Goal: Task Accomplishment & Management: Manage account settings

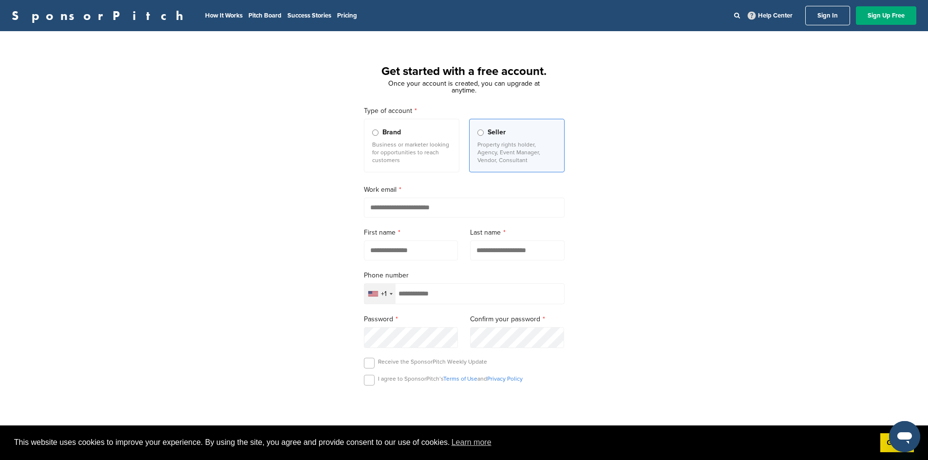
click at [526, 212] on input "email" at bounding box center [464, 208] width 201 height 20
type input "**********"
click at [452, 249] on input "text" at bounding box center [411, 251] width 94 height 20
type input "****"
type input "******"
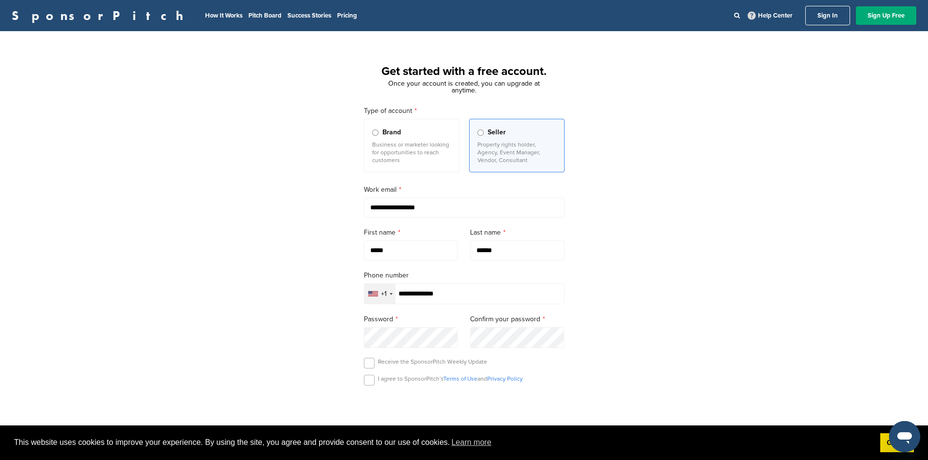
type input "**********"
click at [338, 348] on div "**********" at bounding box center [464, 269] width 928 height 452
click at [368, 386] on label at bounding box center [369, 380] width 11 height 11
click at [640, 331] on div "**********" at bounding box center [464, 269] width 928 height 452
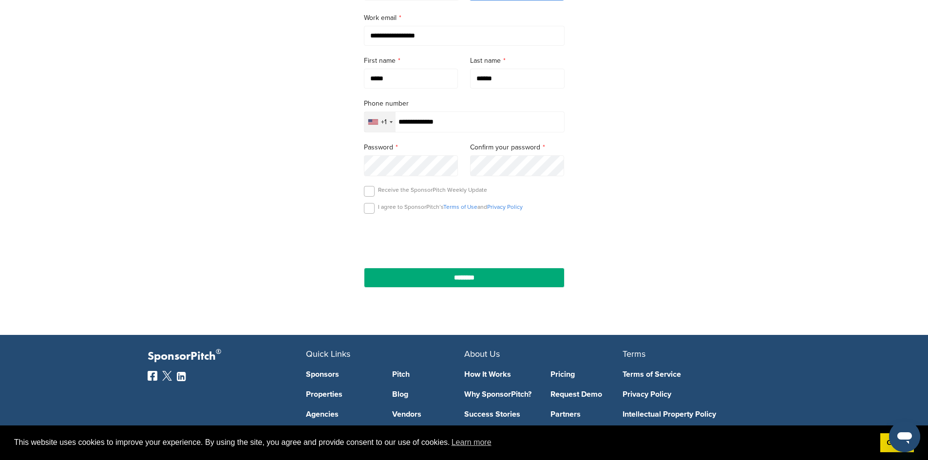
scroll to position [195, 0]
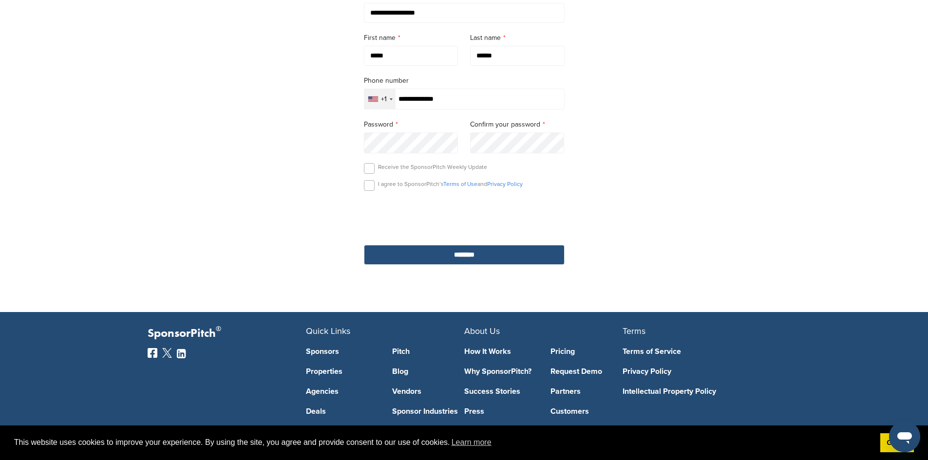
click at [486, 257] on input "********" at bounding box center [464, 255] width 201 height 20
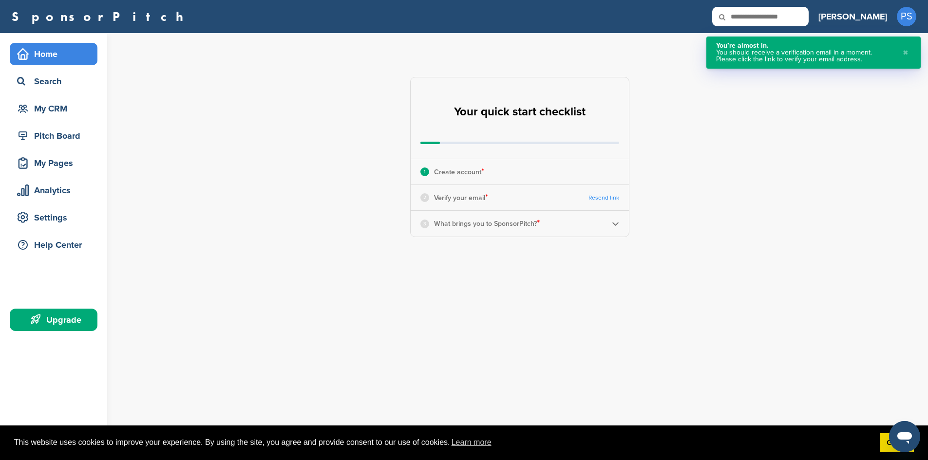
click at [616, 224] on img at bounding box center [615, 223] width 7 height 7
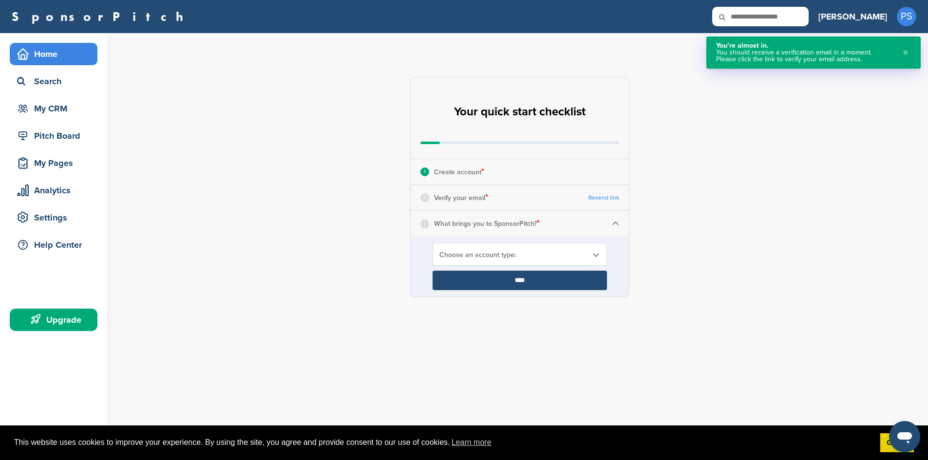
click at [544, 236] on div "3 What brings you to SponsorPitch? *" at bounding box center [520, 223] width 218 height 25
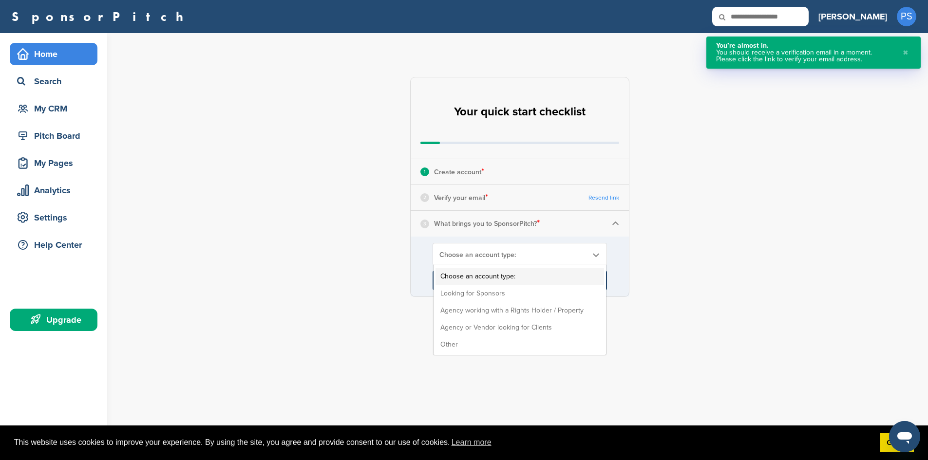
click at [541, 244] on div "Choose an account type: Choose an account type: Looking for Sponsors Agency wor…" at bounding box center [519, 254] width 174 height 23
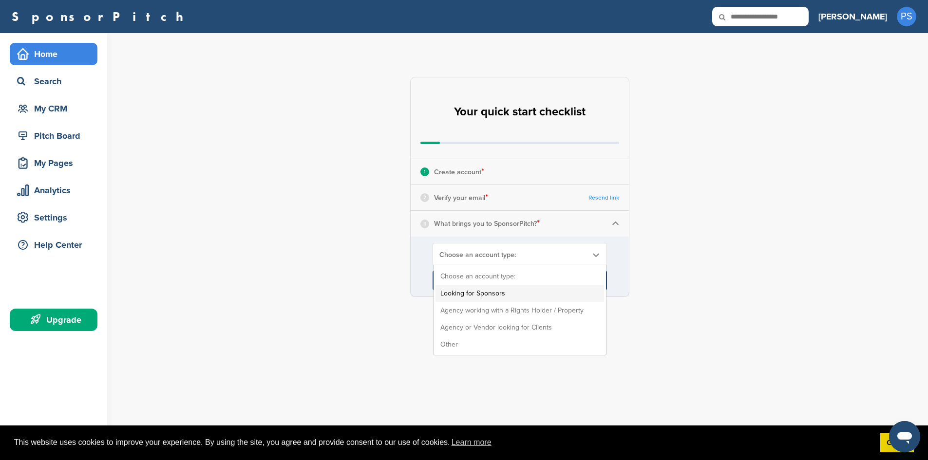
click at [536, 292] on li "Looking for Sponsors" at bounding box center [519, 293] width 169 height 17
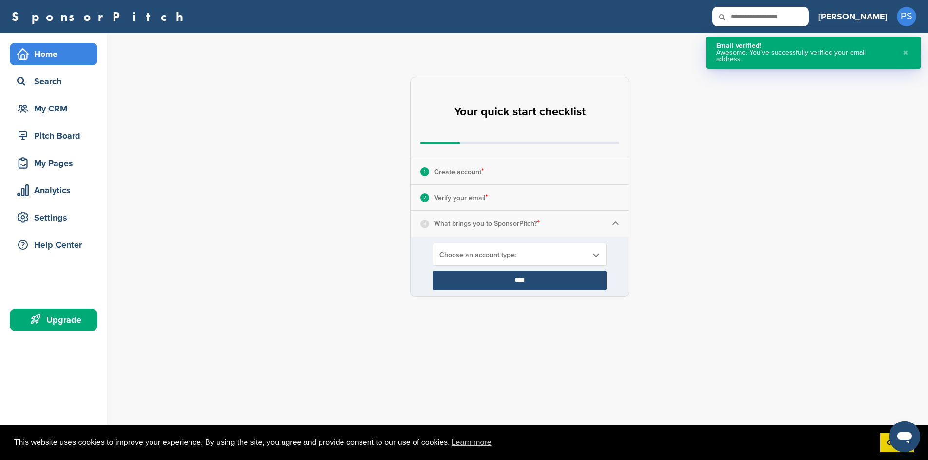
click at [473, 264] on div "Choose an account type:" at bounding box center [519, 254] width 174 height 23
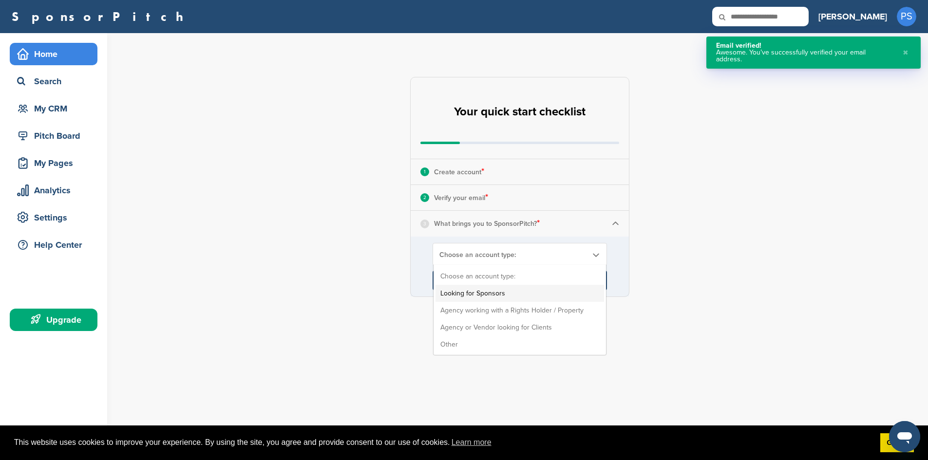
click at [468, 294] on li "Looking for Sponsors" at bounding box center [519, 293] width 169 height 17
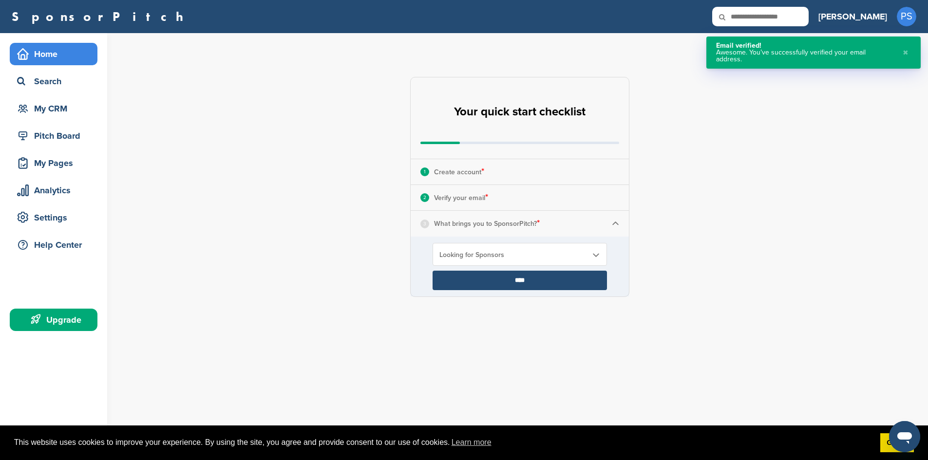
click at [507, 279] on input "****" at bounding box center [519, 280] width 174 height 19
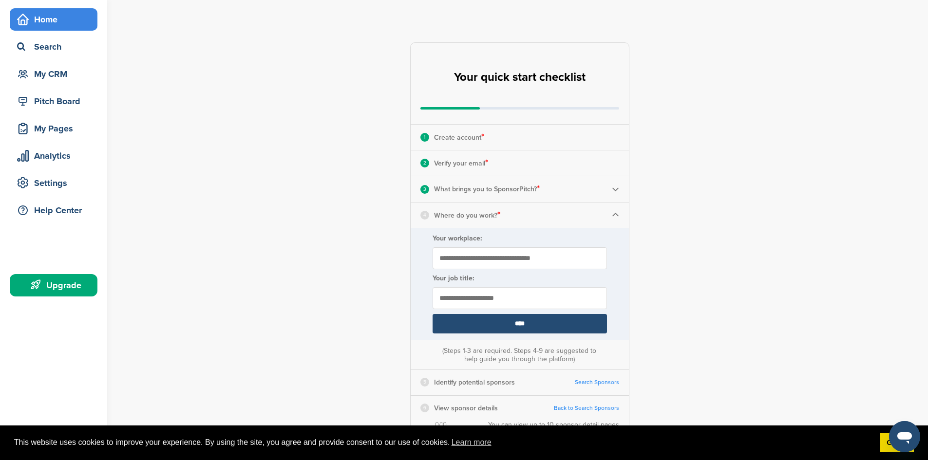
scroll to position [49, 0]
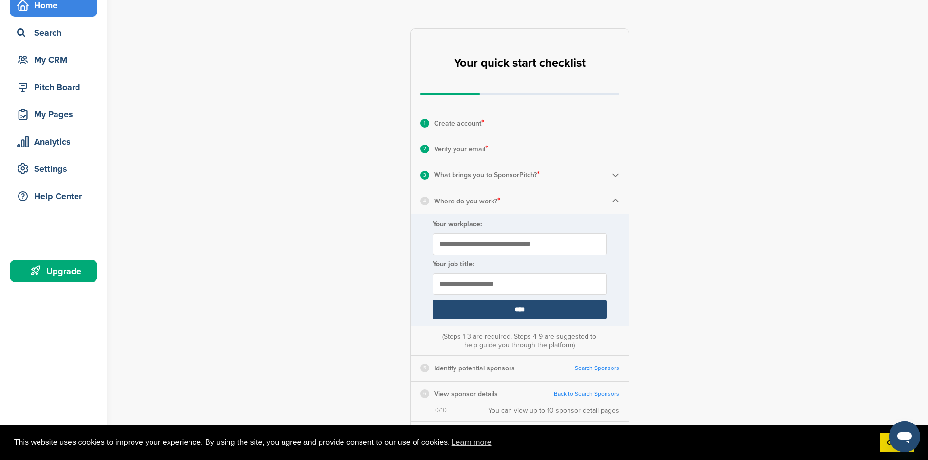
click at [511, 252] on input "Your workplace:" at bounding box center [519, 244] width 174 height 22
click at [469, 205] on p "Where do you work? *" at bounding box center [467, 201] width 66 height 13
click at [508, 243] on input "Your workplace:" at bounding box center [519, 244] width 174 height 22
type input "*********"
type input "*"
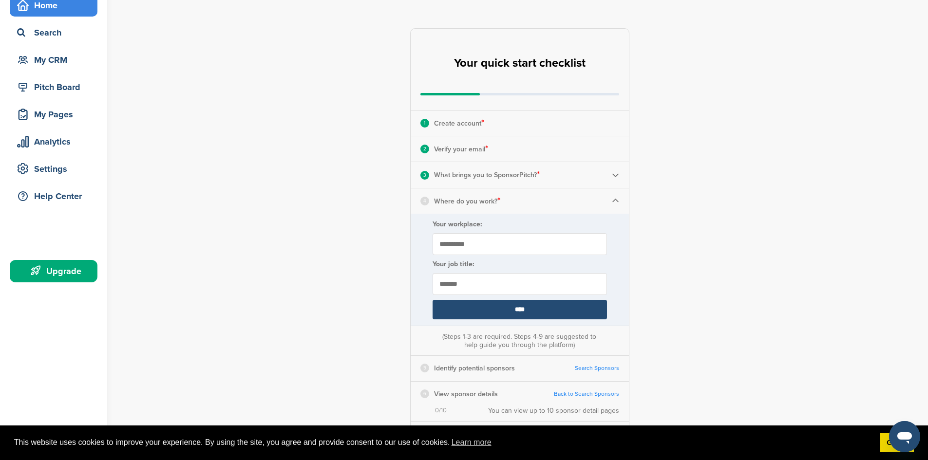
type input "*******"
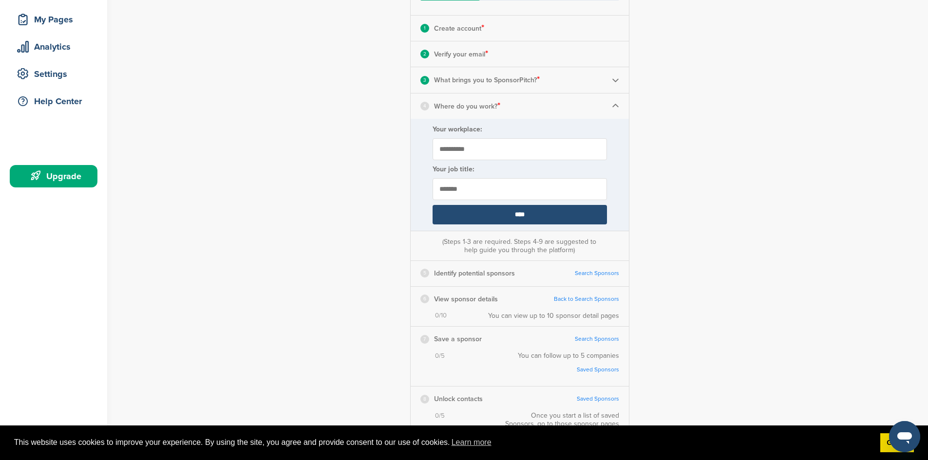
scroll to position [146, 0]
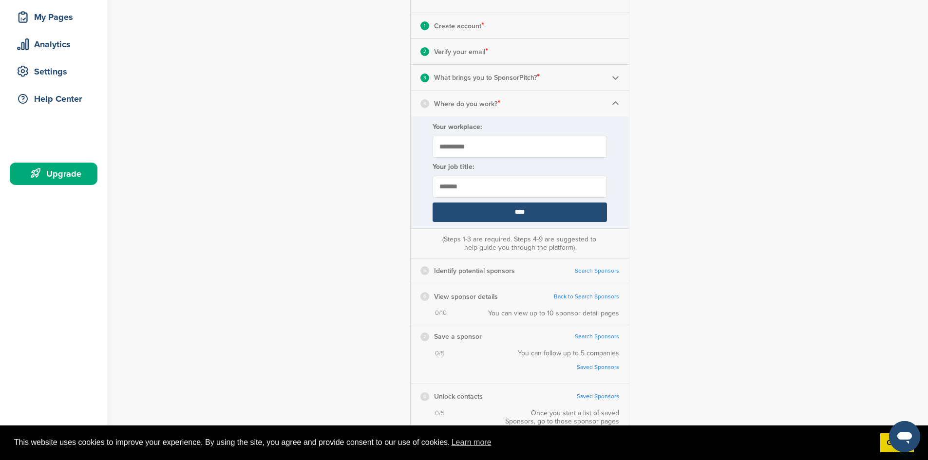
click at [529, 216] on input "****" at bounding box center [519, 212] width 174 height 19
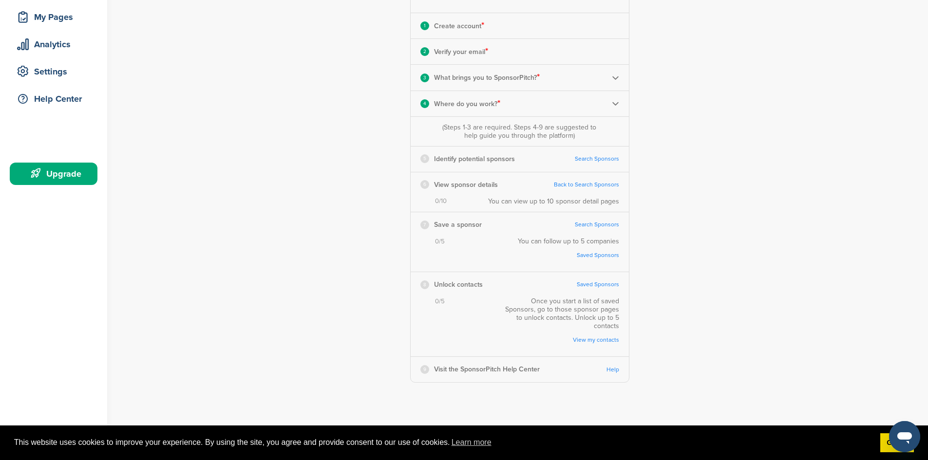
click at [607, 160] on link "Search Sponsors" at bounding box center [597, 158] width 44 height 7
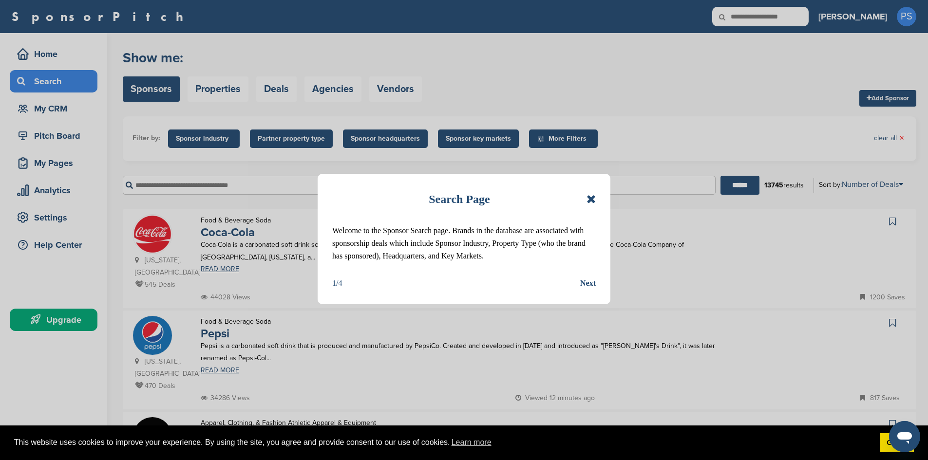
click at [593, 284] on div "Next" at bounding box center [588, 283] width 16 height 13
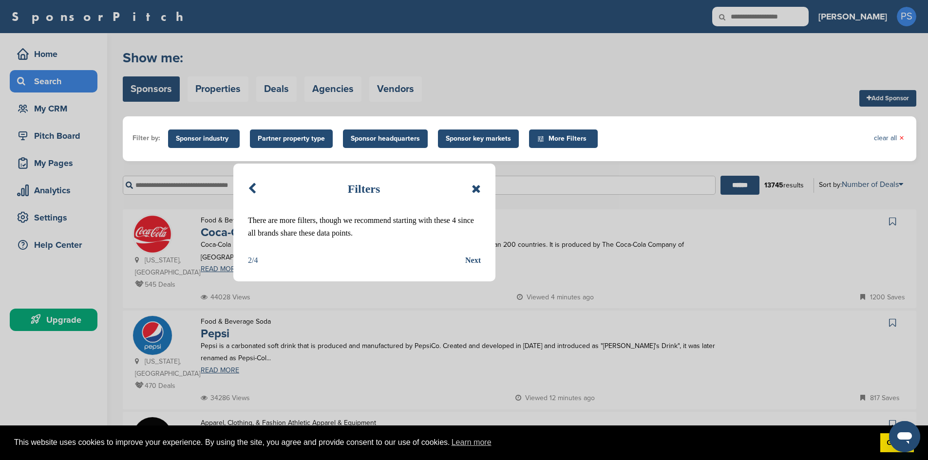
click at [474, 258] on div "Next" at bounding box center [473, 260] width 16 height 13
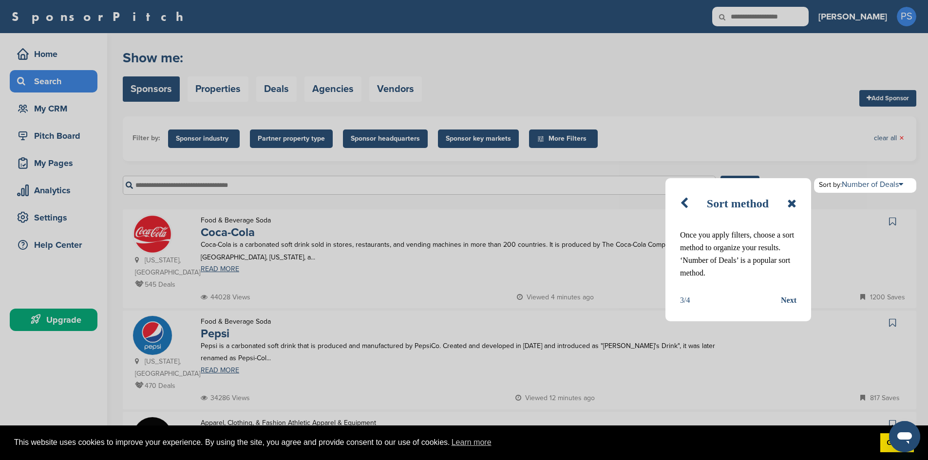
click at [787, 205] on icon at bounding box center [791, 204] width 9 height 12
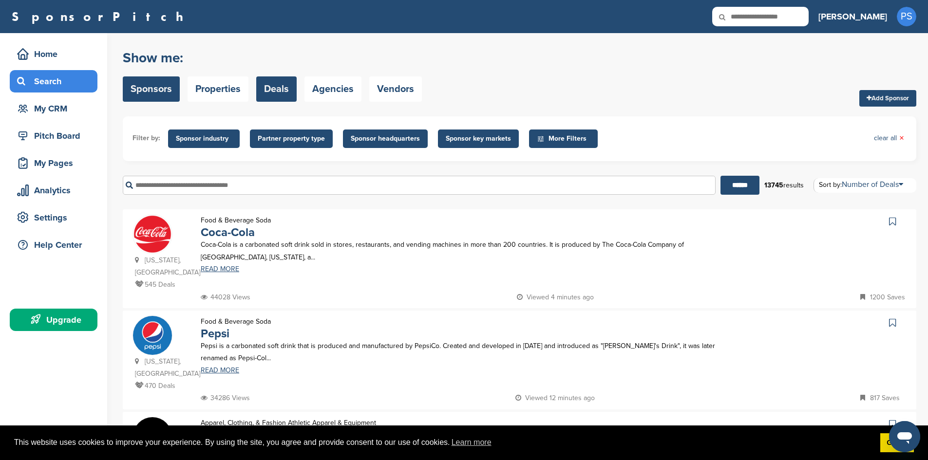
click at [271, 83] on link "Deals" at bounding box center [276, 88] width 40 height 25
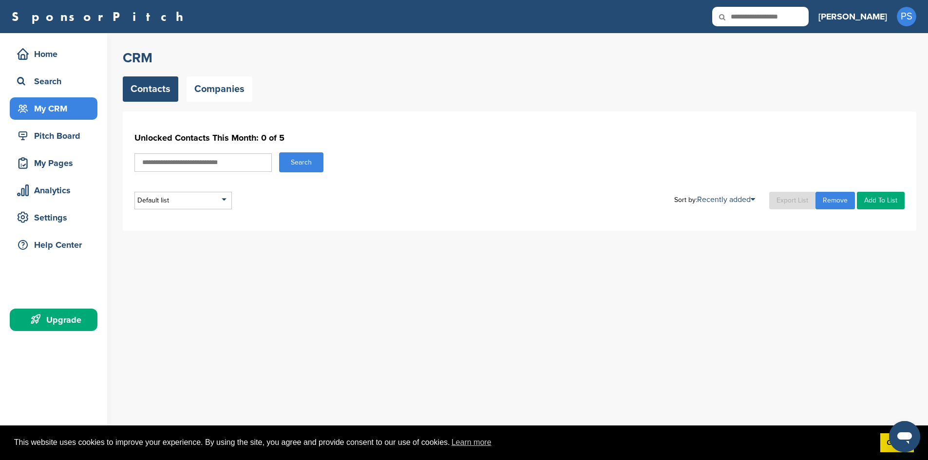
click at [211, 167] on input "text" at bounding box center [202, 162] width 137 height 19
click at [56, 139] on div "Pitch Board" at bounding box center [56, 136] width 83 height 18
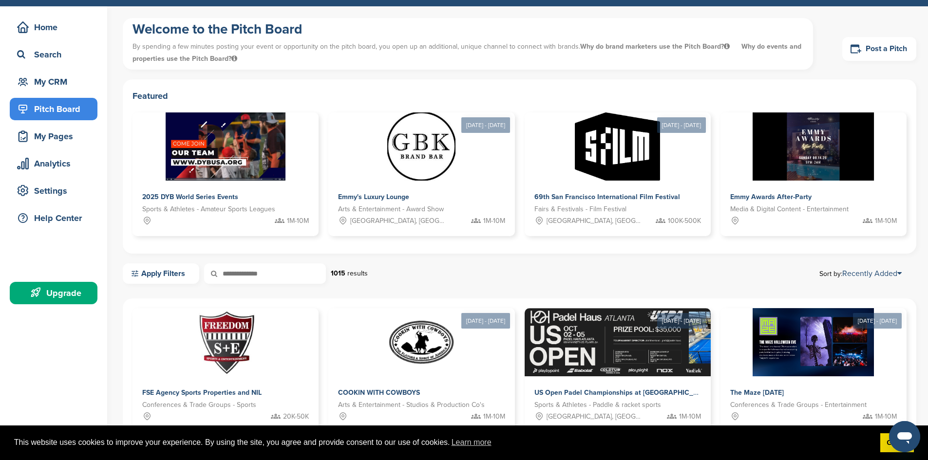
scroll to position [49, 0]
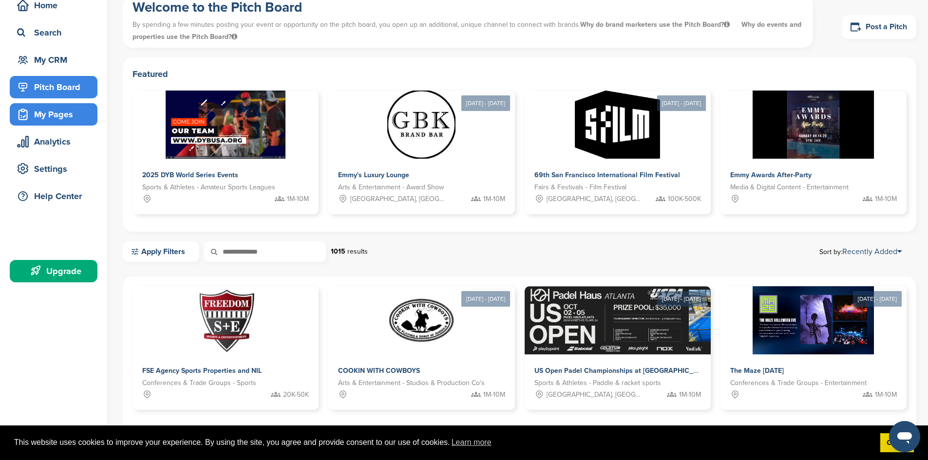
click at [41, 114] on div "My Pages" at bounding box center [56, 115] width 83 height 18
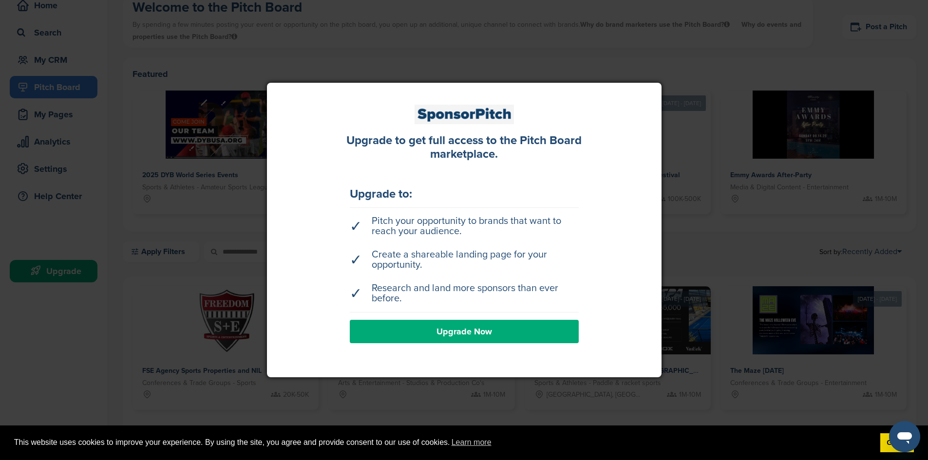
click at [447, 334] on link "Upgrade Now" at bounding box center [464, 331] width 229 height 23
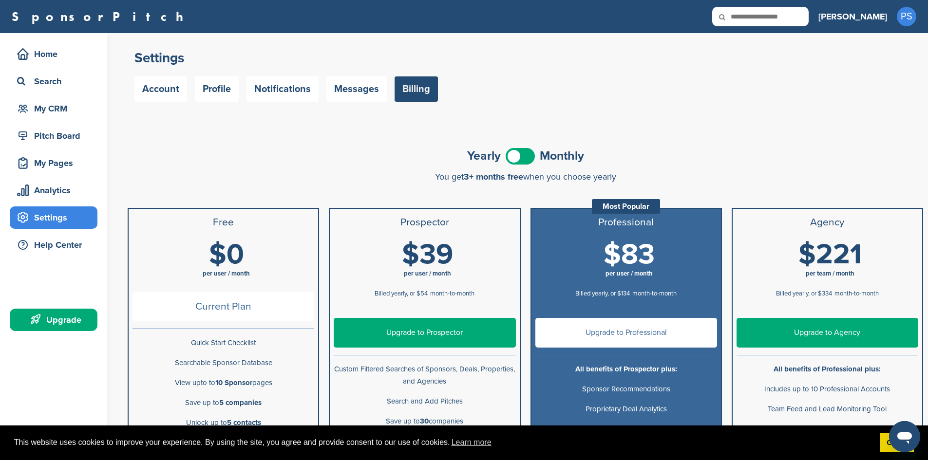
click at [772, 151] on div "Yearly Monthly" at bounding box center [525, 156] width 795 height 22
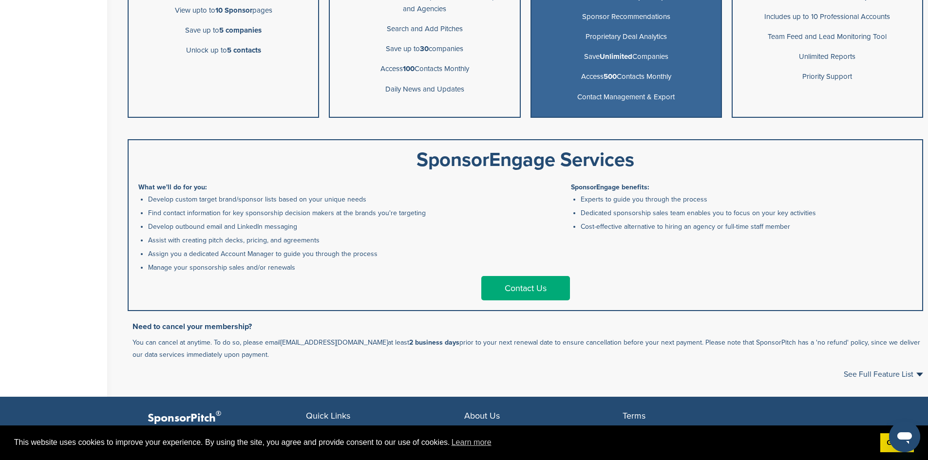
scroll to position [390, 0]
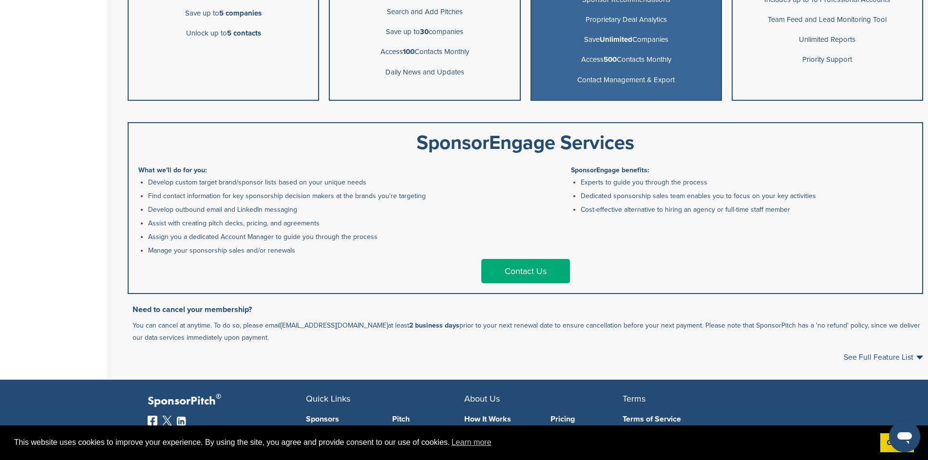
click at [524, 272] on link "Contact Us" at bounding box center [525, 271] width 89 height 24
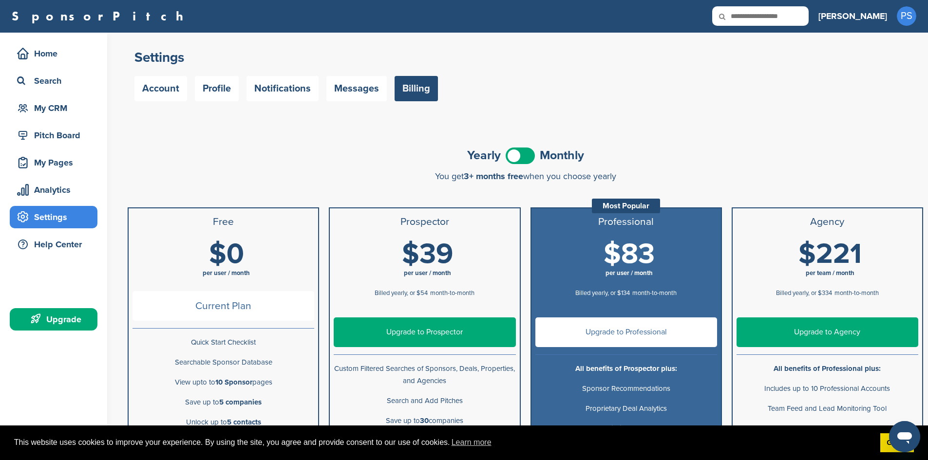
scroll to position [0, 0]
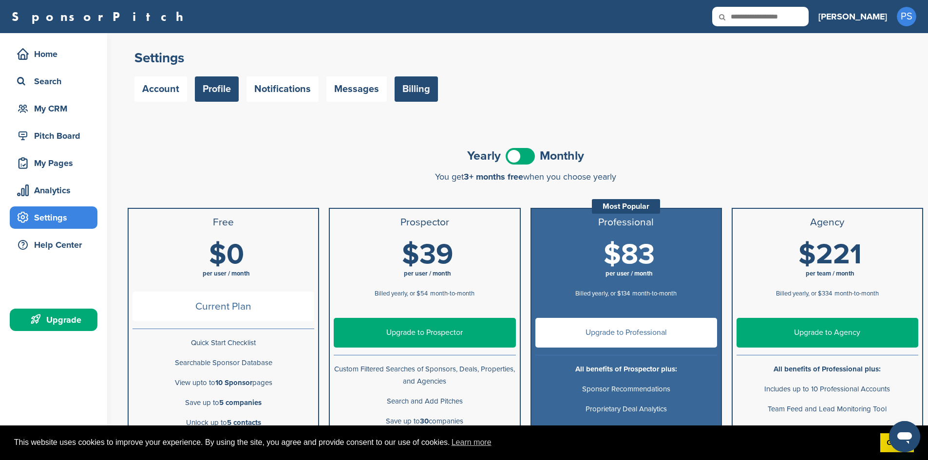
click at [213, 91] on link "Profile" at bounding box center [217, 88] width 44 height 25
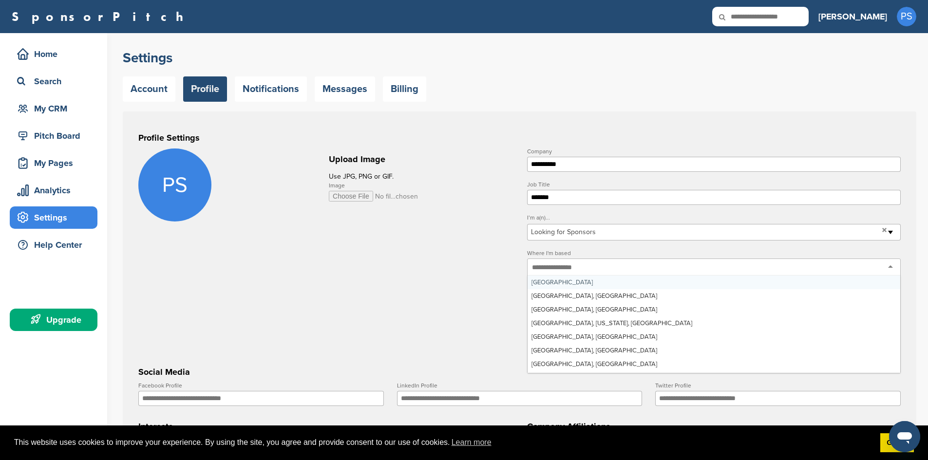
click at [559, 272] on input "text" at bounding box center [558, 267] width 52 height 9
type input "*"
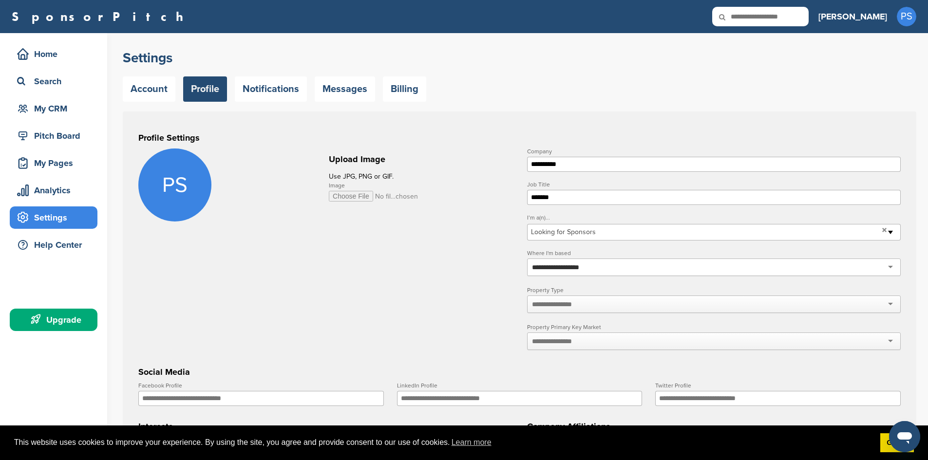
type input "**********"
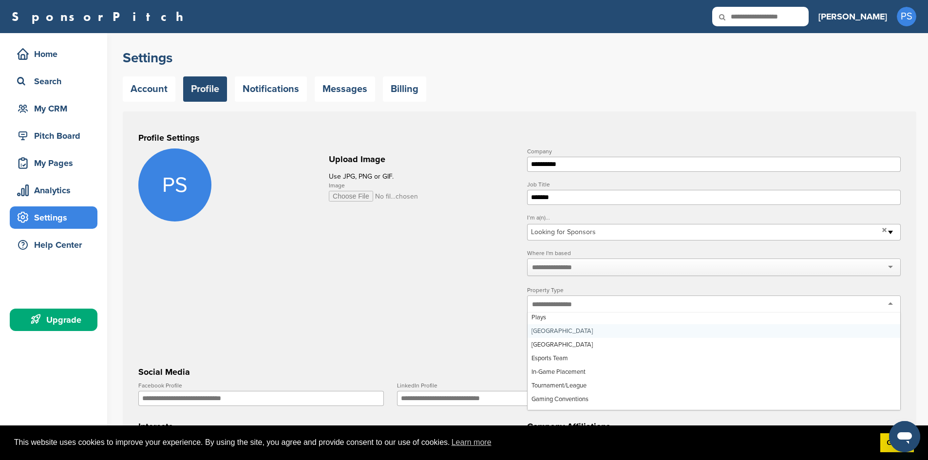
scroll to position [195, 0]
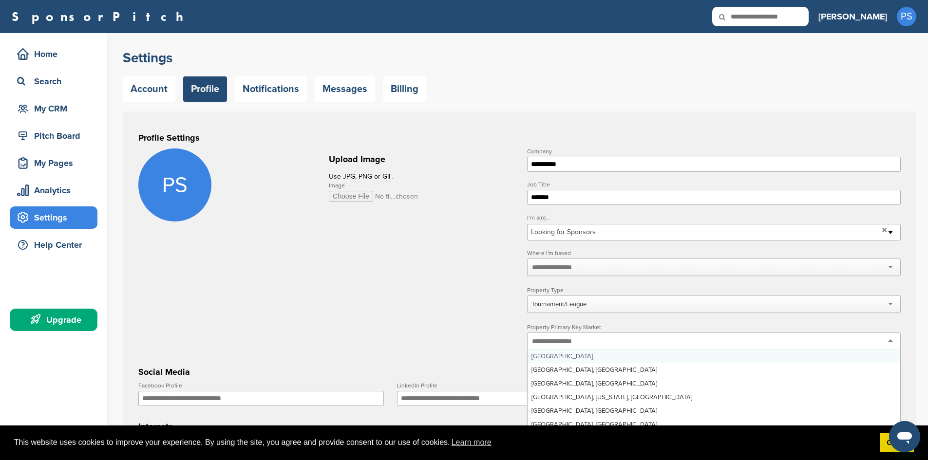
click at [561, 341] on input "text" at bounding box center [558, 341] width 52 height 9
click at [565, 341] on input "text" at bounding box center [558, 341] width 52 height 9
click at [448, 318] on form "**********" at bounding box center [519, 393] width 762 height 489
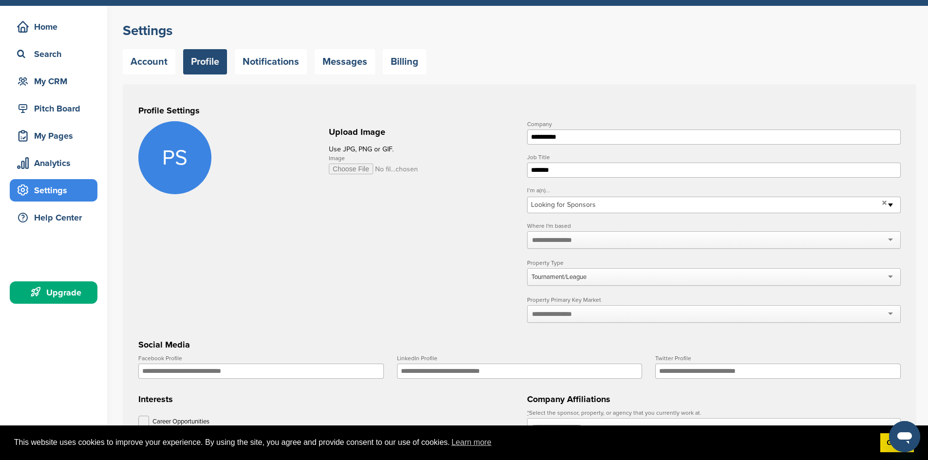
scroll to position [49, 0]
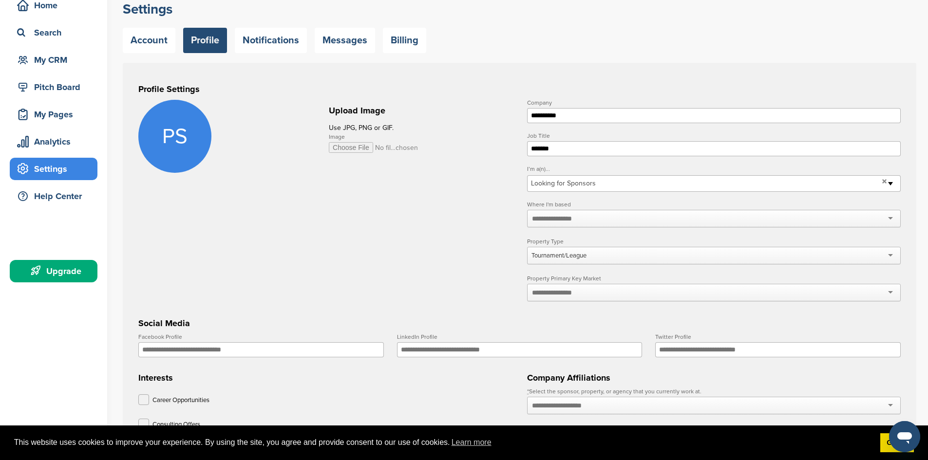
click at [357, 148] on input "Image" at bounding box center [374, 147] width 90 height 11
type input "**********"
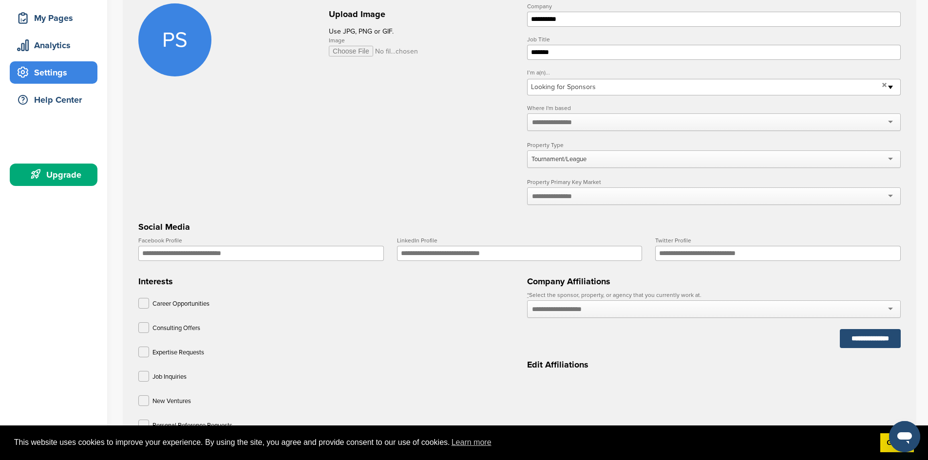
scroll to position [146, 0]
click at [232, 254] on input "Facebook Profile" at bounding box center [260, 252] width 245 height 15
click at [542, 316] on div at bounding box center [714, 309] width 374 height 18
type input "*"
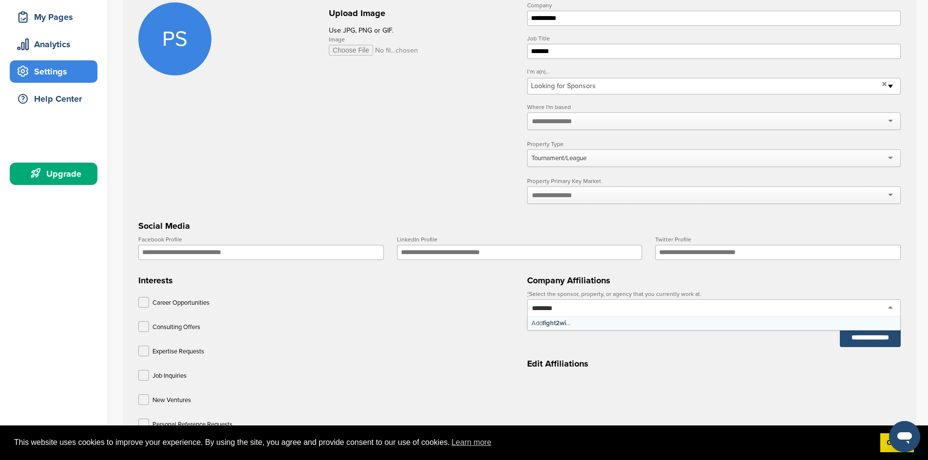
type input "*********"
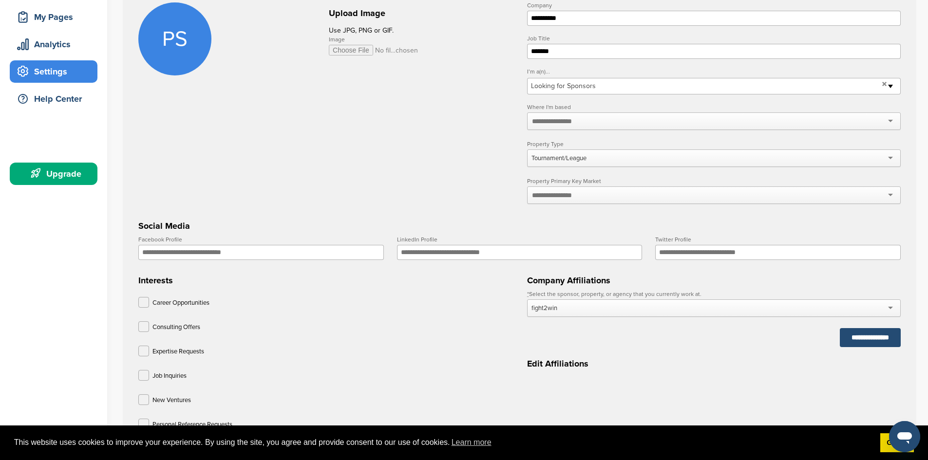
click at [564, 317] on div "fight2win" at bounding box center [714, 309] width 374 height 18
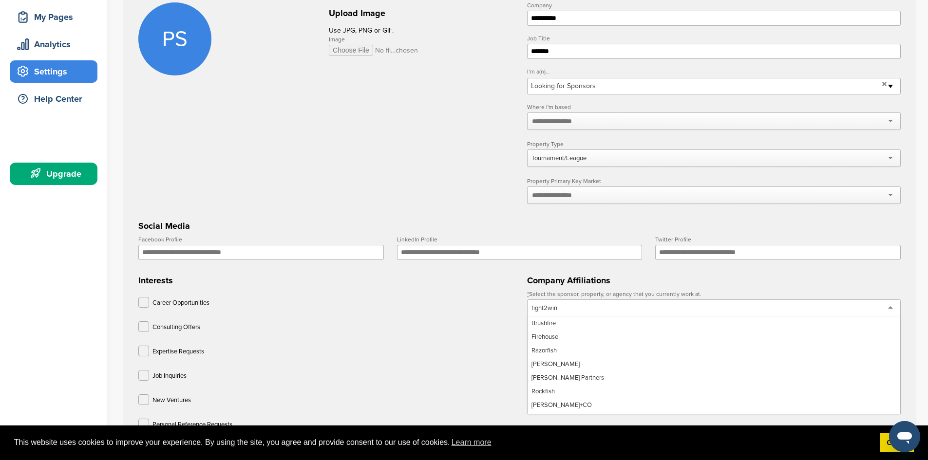
scroll to position [1157, 0]
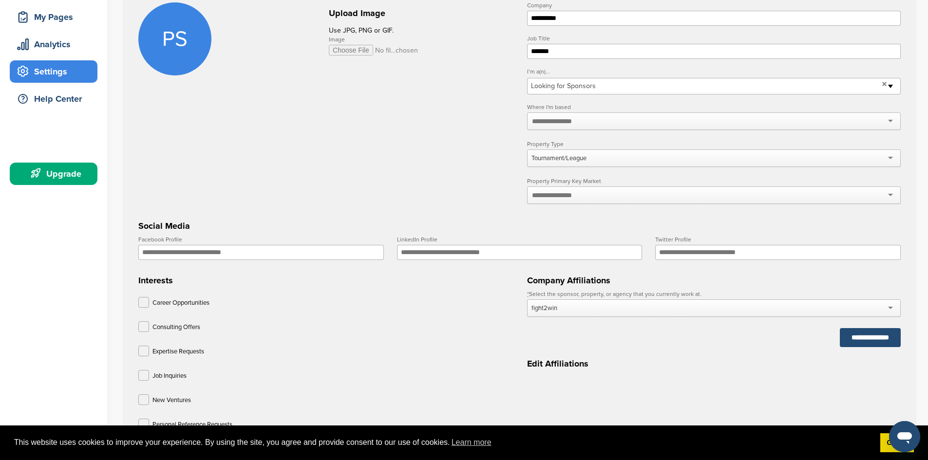
click at [572, 312] on div "fight2win" at bounding box center [714, 309] width 374 height 18
click at [567, 309] on div "fight2win" at bounding box center [714, 309] width 374 height 18
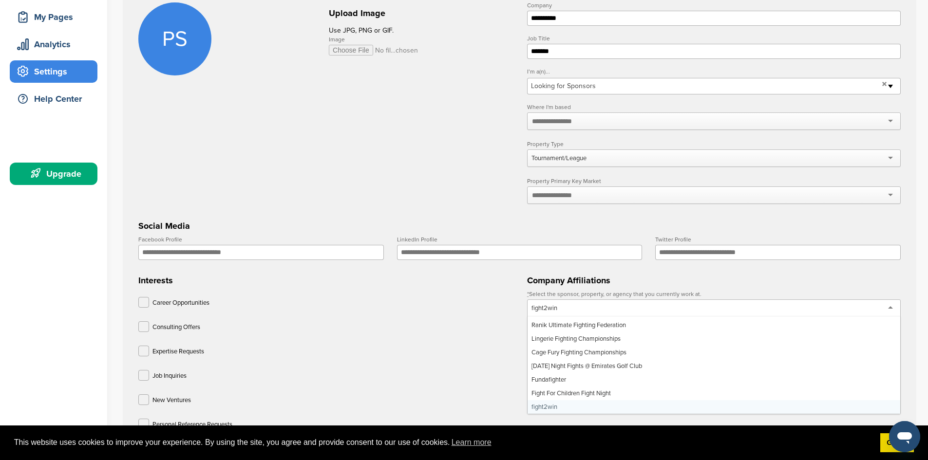
drag, startPoint x: 559, startPoint y: 310, endPoint x: 514, endPoint y: 310, distance: 44.8
click at [512, 308] on form "**********" at bounding box center [519, 246] width 762 height 489
click at [432, 326] on div "Consulting Offers" at bounding box center [325, 328] width 374 height 15
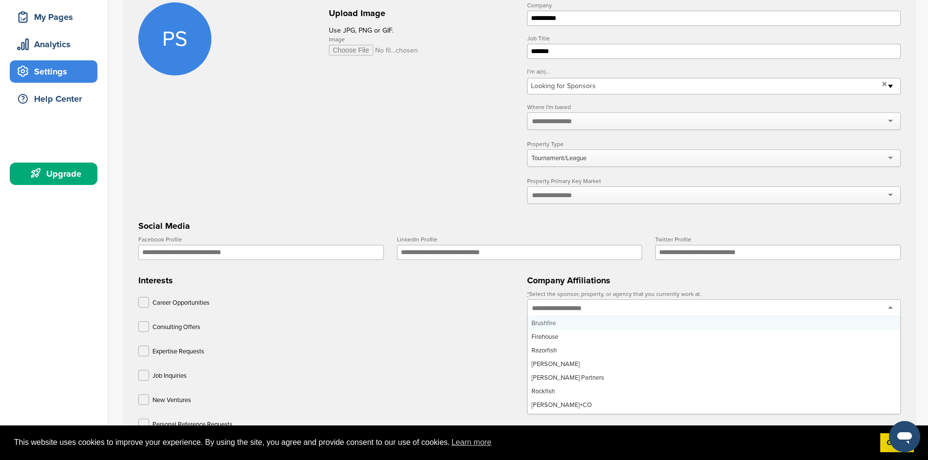
click at [569, 310] on input "text" at bounding box center [567, 308] width 71 height 9
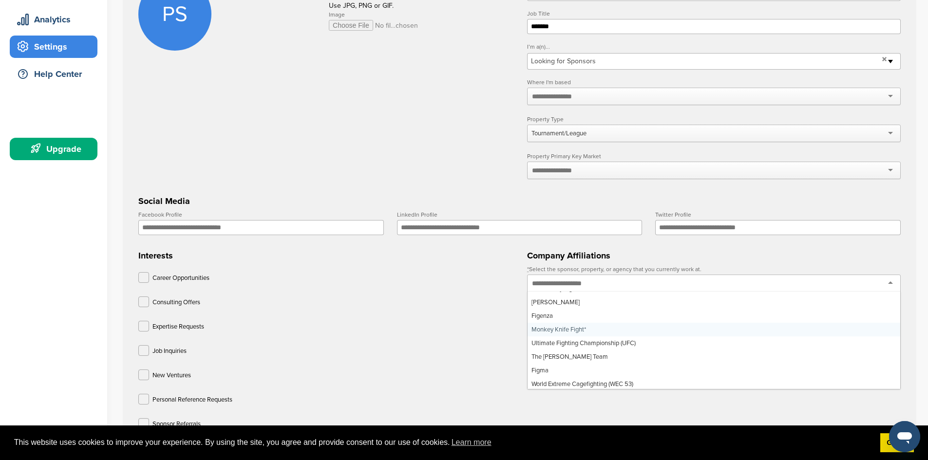
scroll to position [195, 0]
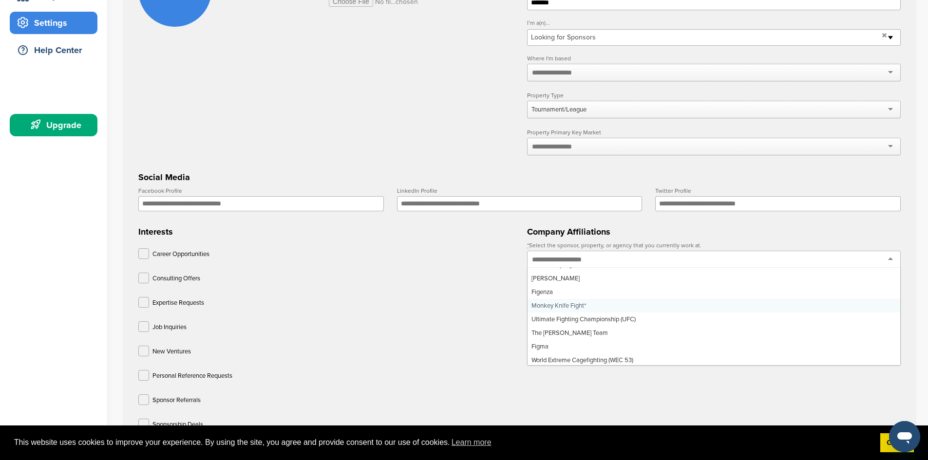
click at [187, 211] on input "Facebook Profile" at bounding box center [260, 203] width 245 height 15
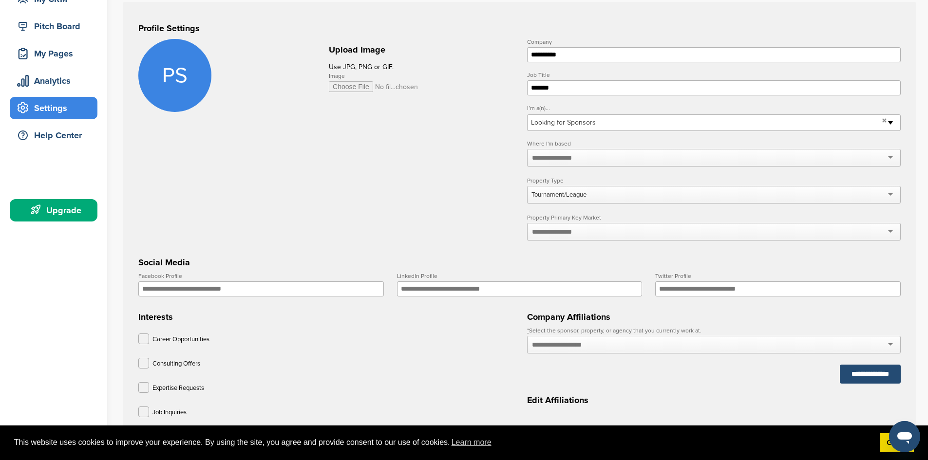
scroll to position [97, 0]
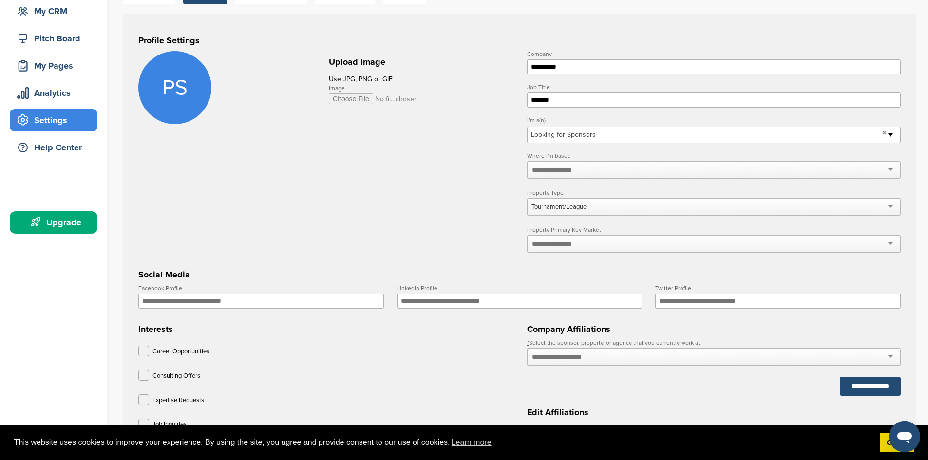
click at [159, 303] on input "Facebook Profile" at bounding box center [260, 301] width 245 height 15
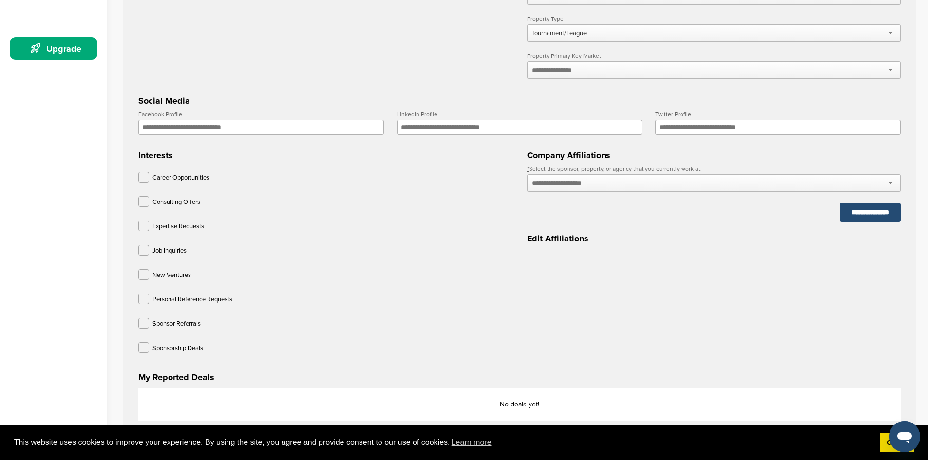
scroll to position [341, 0]
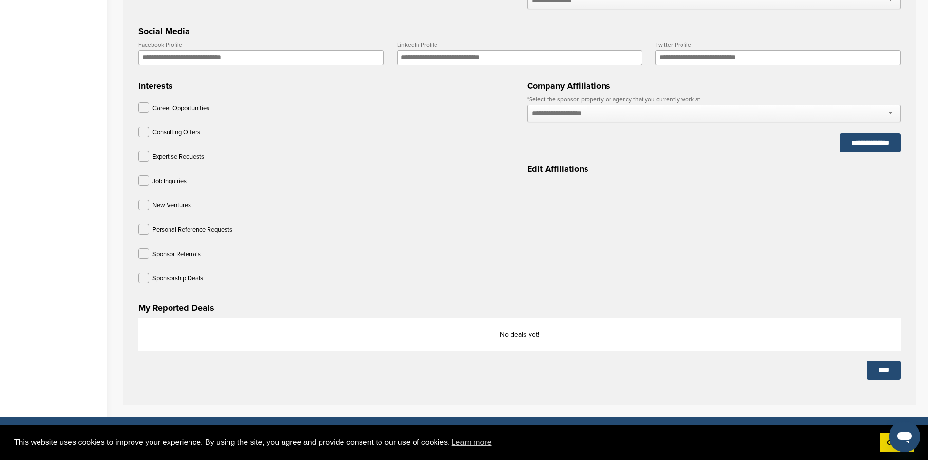
click at [161, 331] on div "No deals yet!" at bounding box center [519, 335] width 762 height 33
click at [144, 257] on label at bounding box center [143, 253] width 11 height 11
click at [145, 286] on div "Sponsorship Deals" at bounding box center [325, 280] width 374 height 15
click at [137, 278] on div "**********" at bounding box center [519, 88] width 793 height 635
drag, startPoint x: 153, startPoint y: 280, endPoint x: 147, endPoint y: 281, distance: 6.4
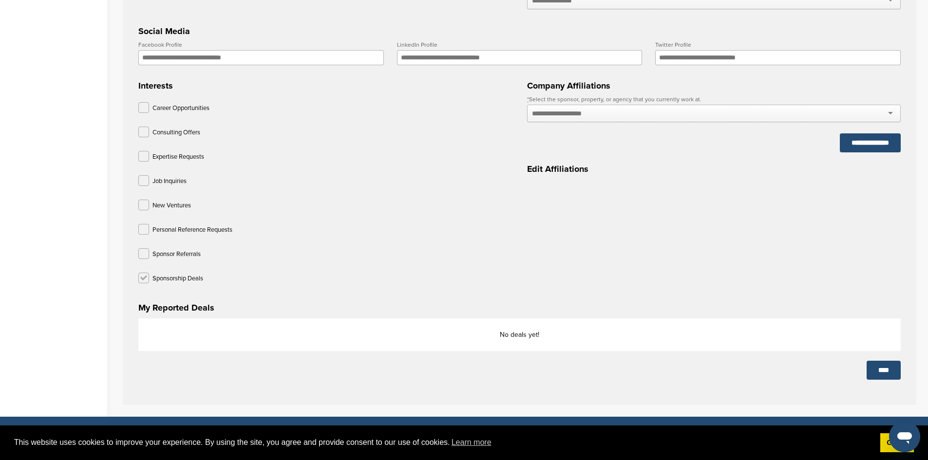
click at [153, 281] on p "Sponsorship Deals" at bounding box center [177, 279] width 51 height 12
click at [146, 280] on label at bounding box center [143, 278] width 11 height 11
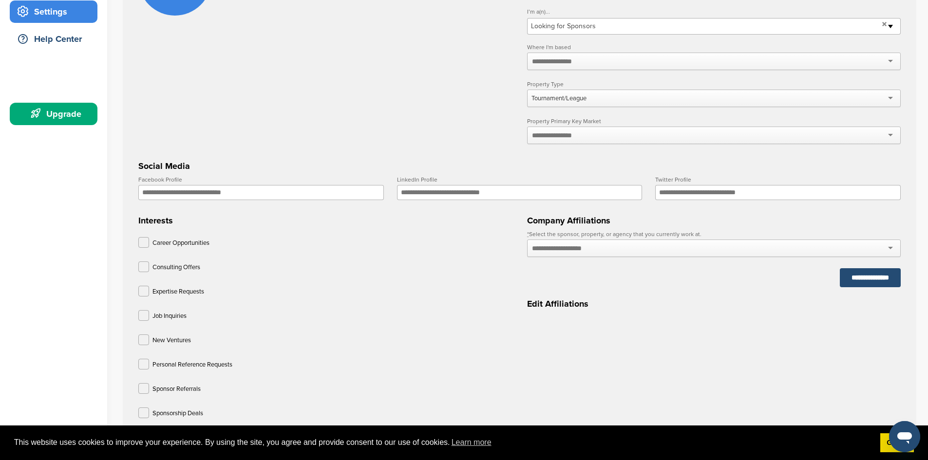
scroll to position [49, 0]
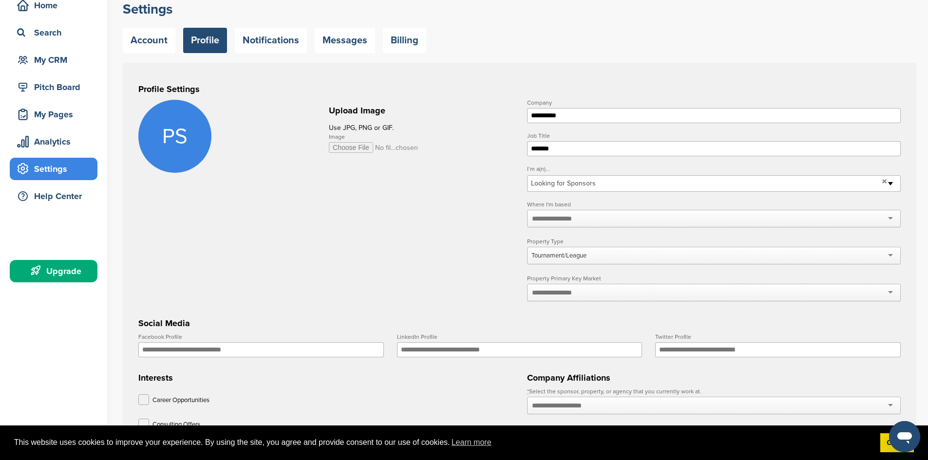
drag, startPoint x: 74, startPoint y: 270, endPoint x: 82, endPoint y: 270, distance: 8.3
click at [74, 270] on div "Upgrade" at bounding box center [56, 272] width 83 height 18
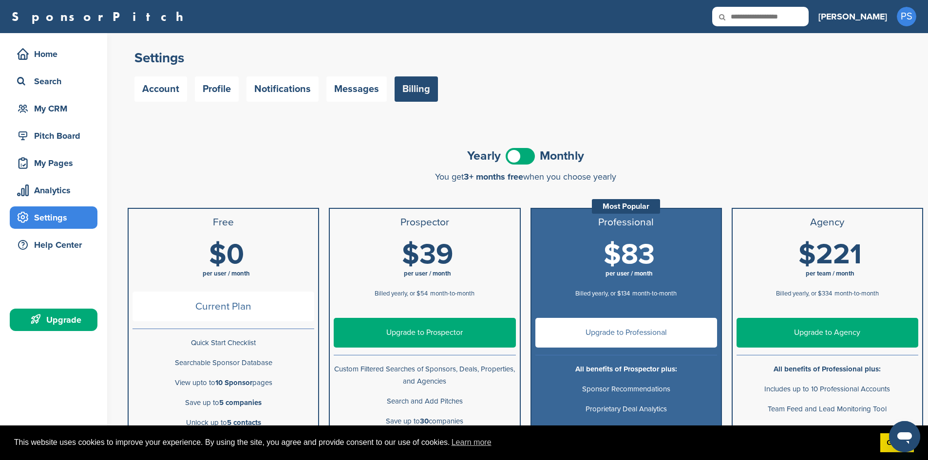
click at [527, 158] on span at bounding box center [520, 156] width 29 height 17
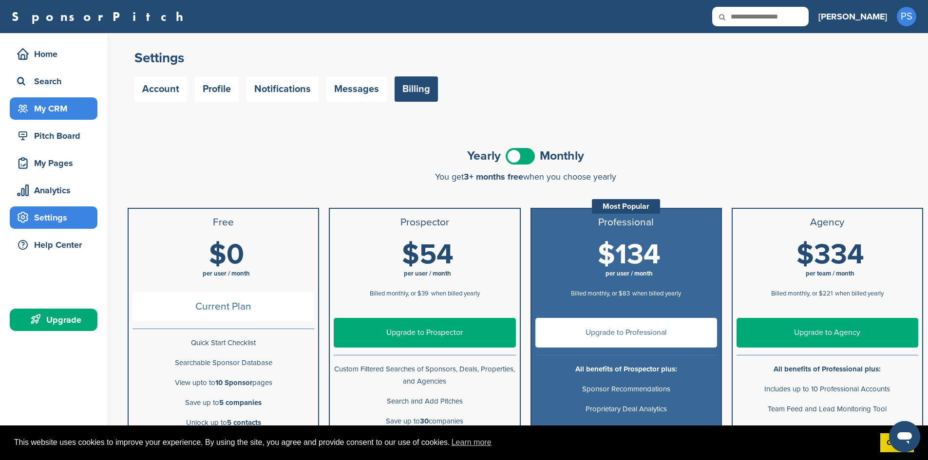
click at [56, 111] on div "My CRM" at bounding box center [56, 109] width 83 height 18
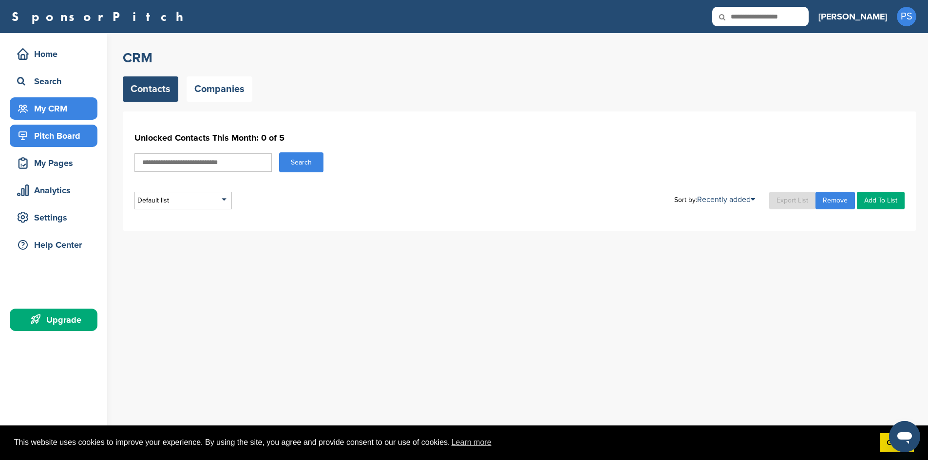
click at [73, 141] on div "Pitch Board" at bounding box center [56, 136] width 83 height 18
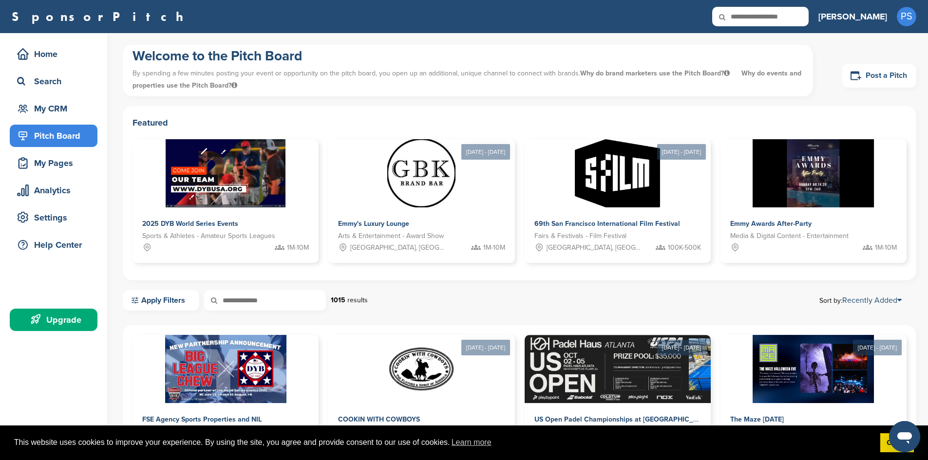
click at [869, 72] on link "Post a Pitch" at bounding box center [879, 76] width 74 height 24
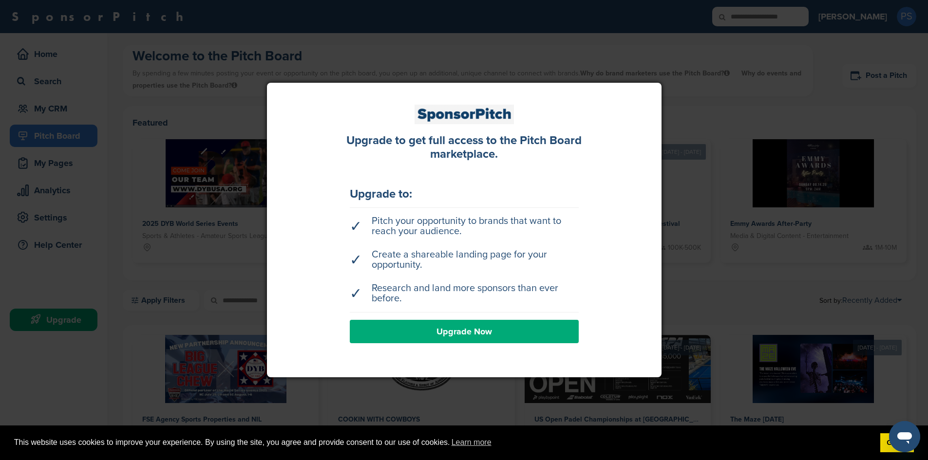
click at [854, 153] on div at bounding box center [464, 230] width 928 height 460
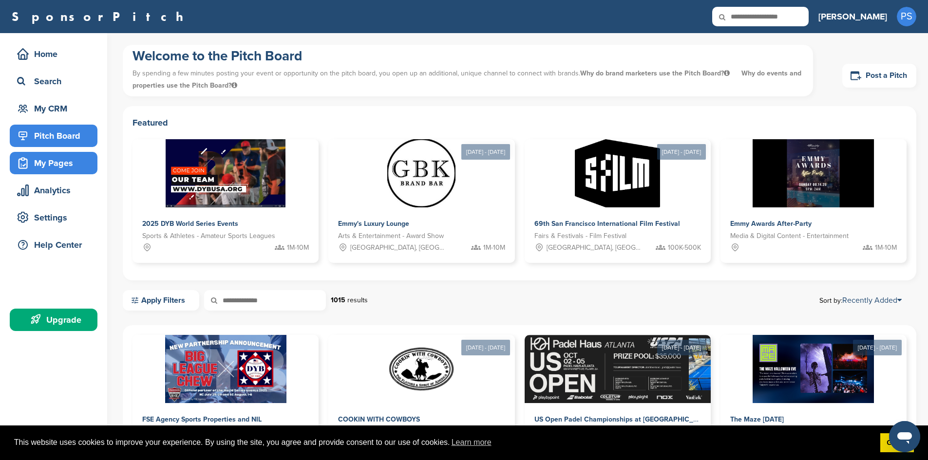
click at [68, 165] on div "My Pages" at bounding box center [56, 163] width 83 height 18
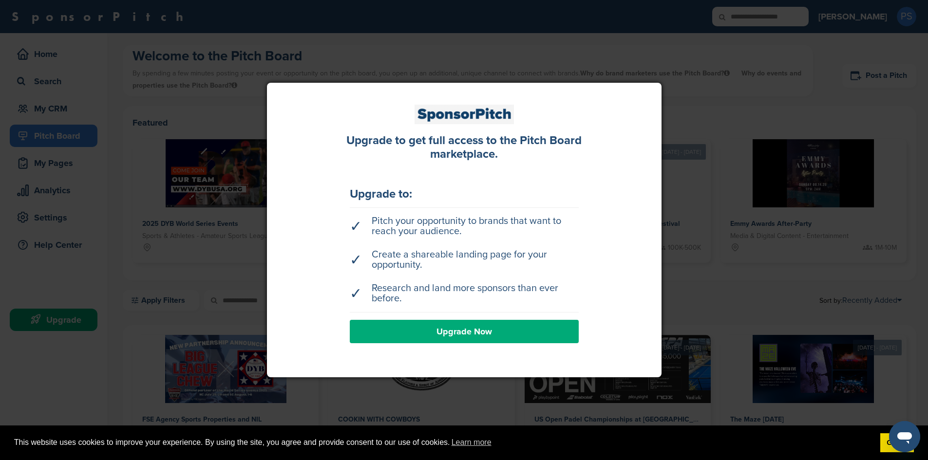
click at [40, 196] on div at bounding box center [464, 230] width 928 height 460
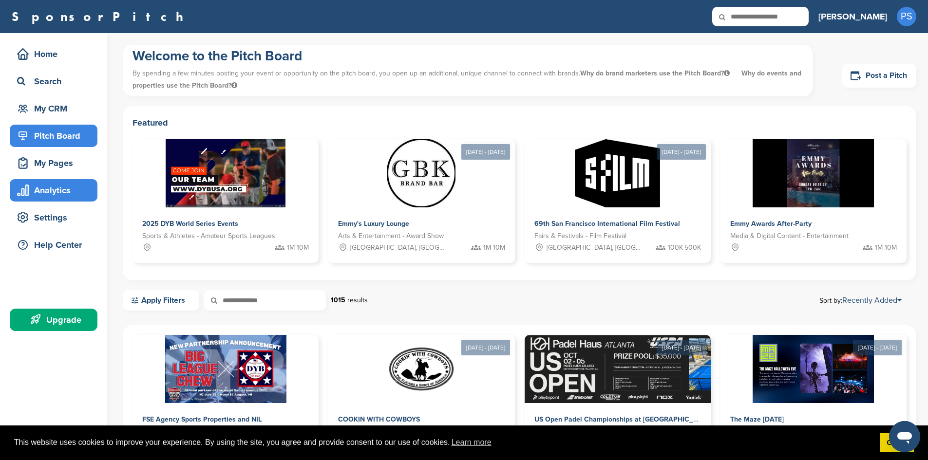
click at [49, 193] on div "Analytics" at bounding box center [56, 191] width 83 height 18
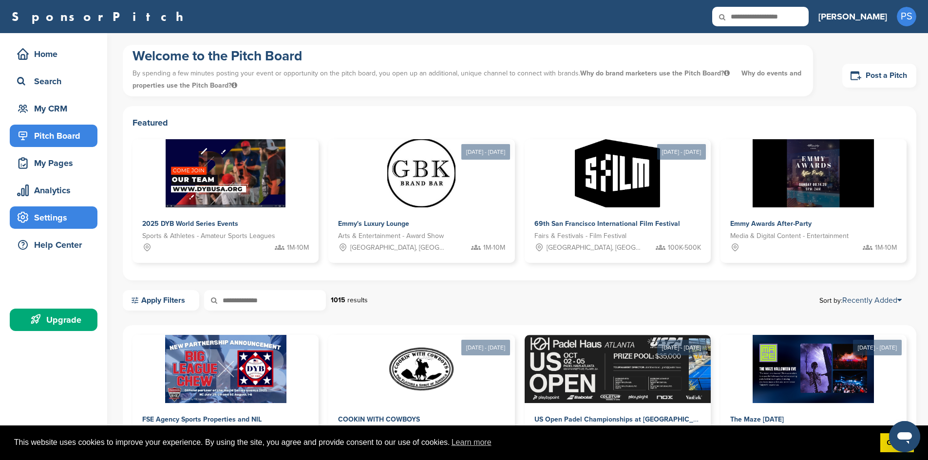
click at [59, 224] on div "Settings" at bounding box center [56, 218] width 83 height 18
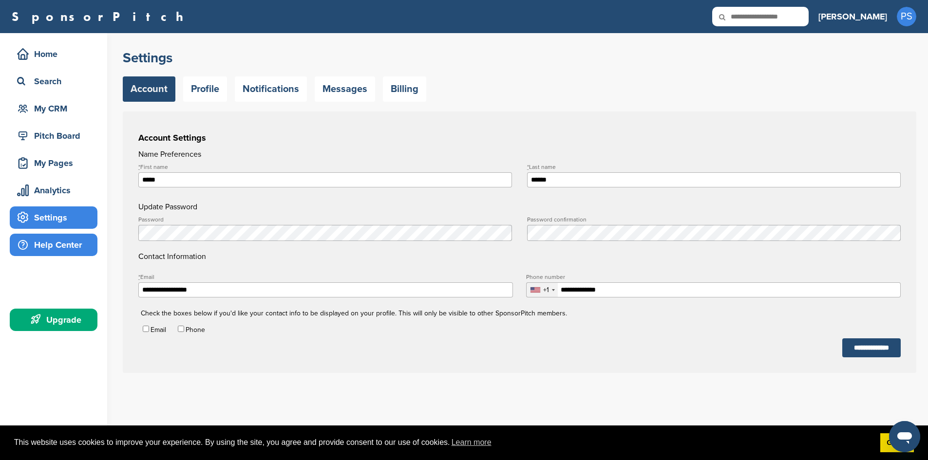
drag, startPoint x: 0, startPoint y: 0, endPoint x: 61, endPoint y: 246, distance: 254.0
click at [61, 246] on div "Help Center" at bounding box center [56, 245] width 83 height 18
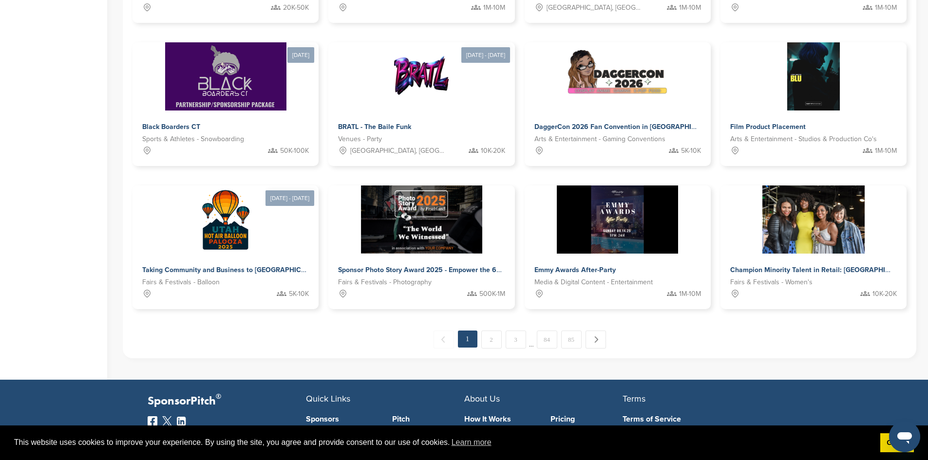
scroll to position [436, 0]
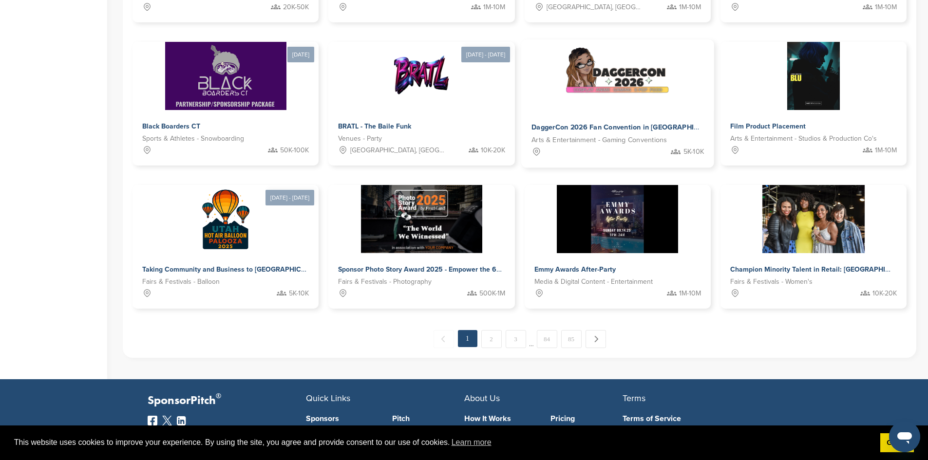
click at [521, 113] on div "DaggerCon 2026 Fan Convention in Atlanta, GA Arts & Entertainment - Gaming Conv…" at bounding box center [617, 139] width 193 height 57
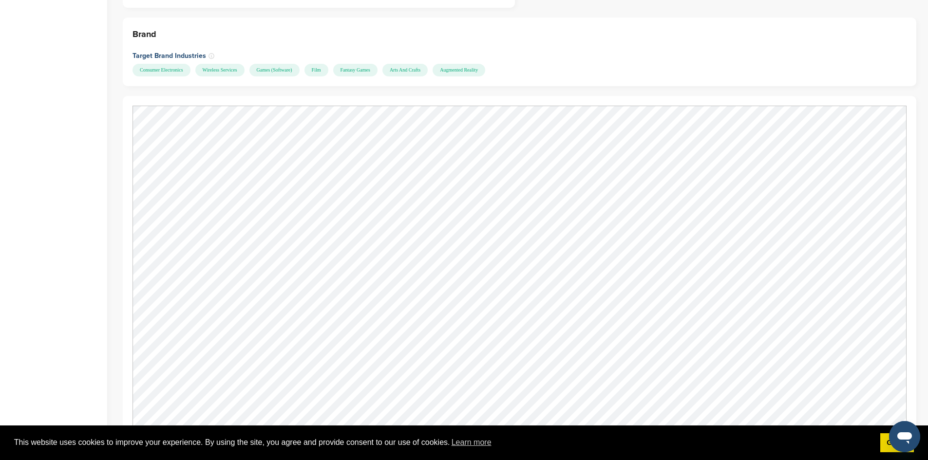
scroll to position [682, 0]
